Goal: Task Accomplishment & Management: Manage account settings

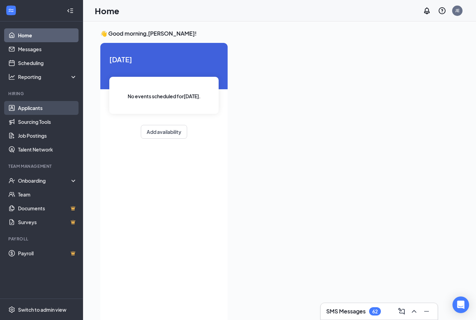
click at [51, 107] on link "Applicants" at bounding box center [47, 108] width 59 height 14
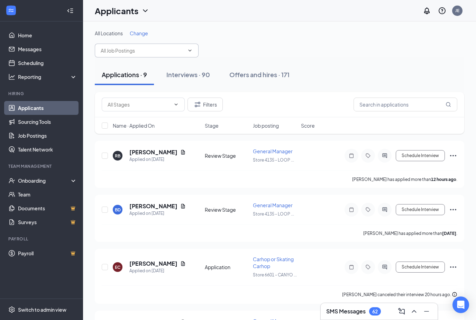
click at [196, 53] on span at bounding box center [147, 51] width 104 height 14
click at [187, 46] on span at bounding box center [147, 51] width 104 height 14
click at [141, 31] on span "Change" at bounding box center [139, 33] width 18 height 6
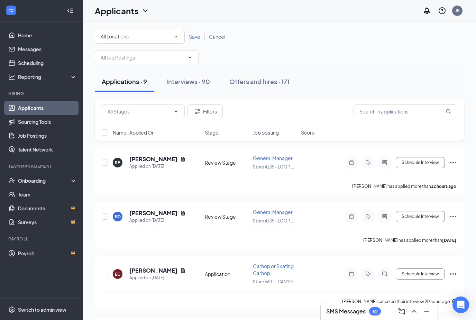
click at [154, 40] on div "All Locations" at bounding box center [140, 37] width 78 height 8
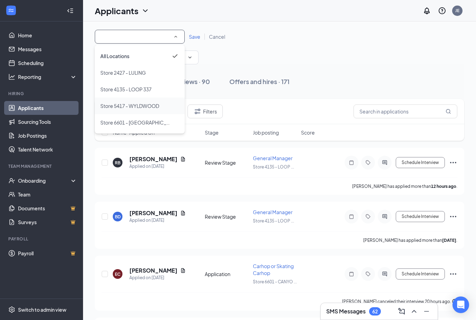
click at [152, 106] on span "Store 5417 - WYLDWOOD" at bounding box center [129, 106] width 59 height 6
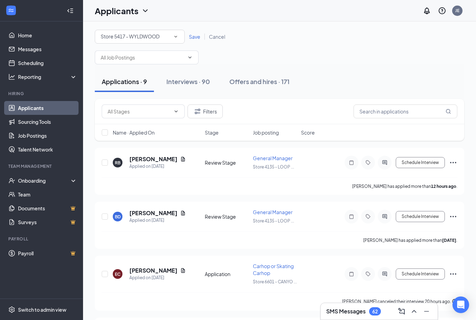
click at [197, 37] on span "Save" at bounding box center [194, 37] width 11 height 6
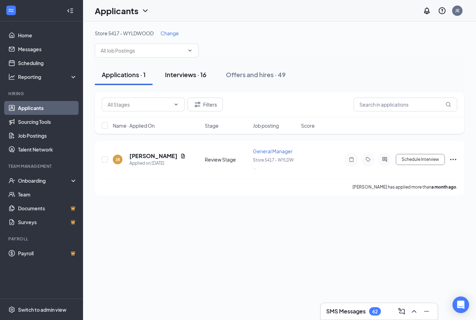
click at [202, 72] on div "Interviews · 16" at bounding box center [185, 74] width 41 height 9
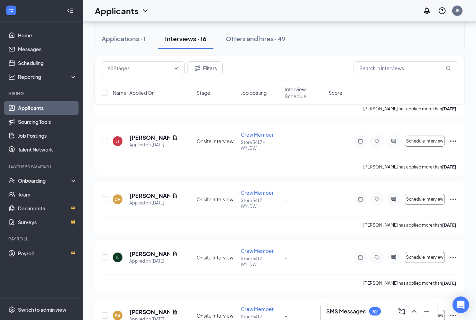
scroll to position [147, 0]
